Goal: Navigation & Orientation: Find specific page/section

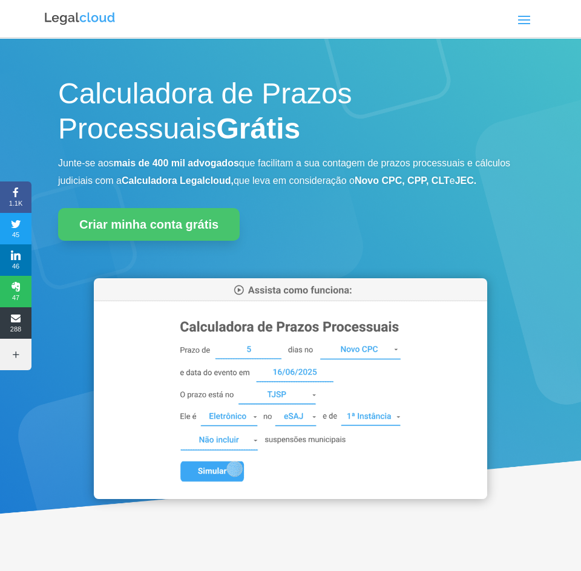
click at [525, 25] on span at bounding box center [523, 19] width 19 height 19
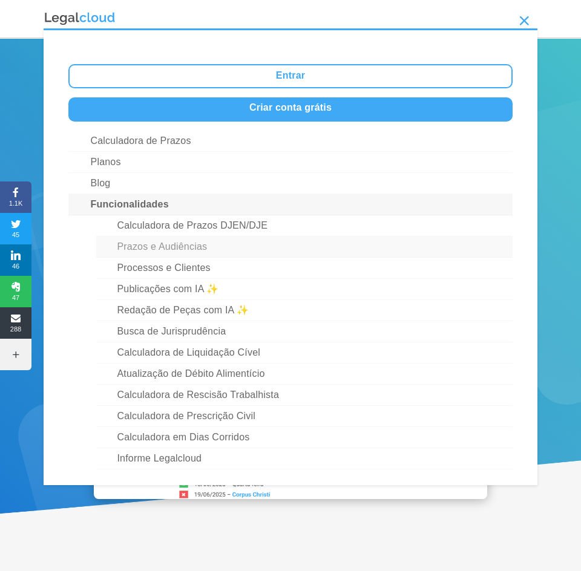
click at [163, 249] on link "Prazos e Audiências" at bounding box center [304, 246] width 416 height 21
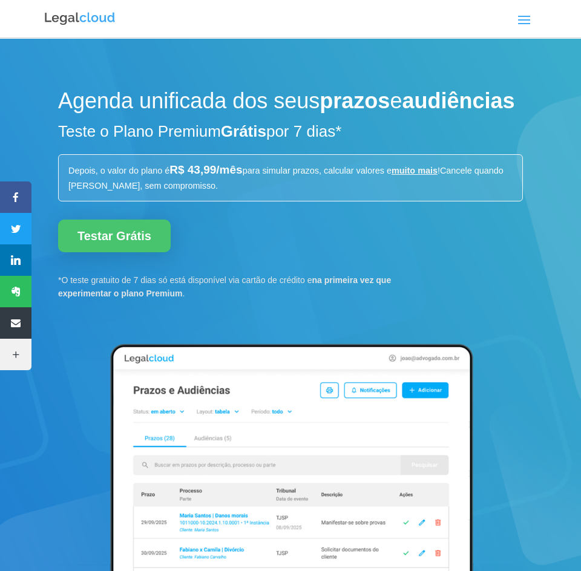
click at [519, 15] on span at bounding box center [523, 19] width 19 height 19
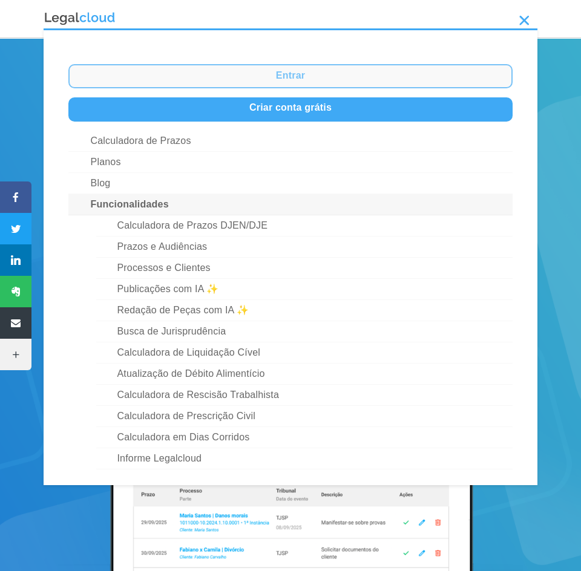
click at [268, 76] on link "Entrar" at bounding box center [290, 76] width 444 height 24
